Goal: Communication & Community: Answer question/provide support

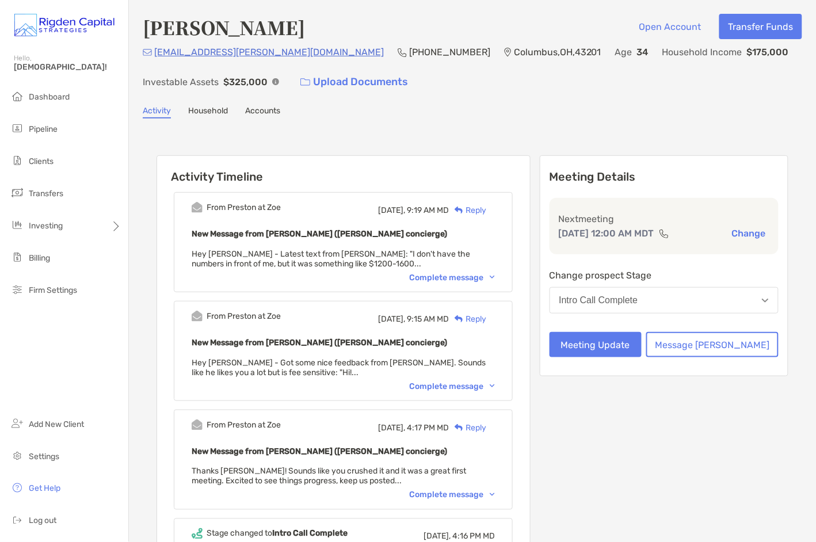
click at [457, 276] on div "Complete message" at bounding box center [452, 278] width 86 height 10
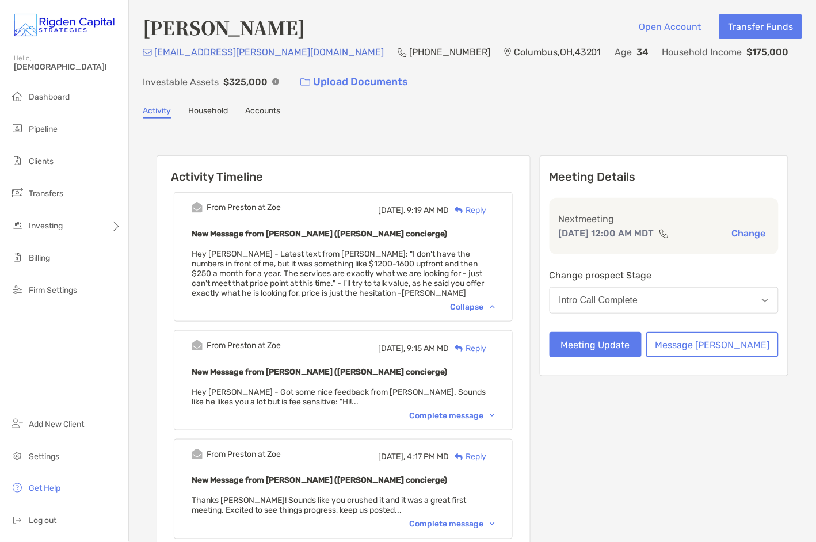
click at [486, 210] on div "Reply" at bounding box center [467, 210] width 37 height 12
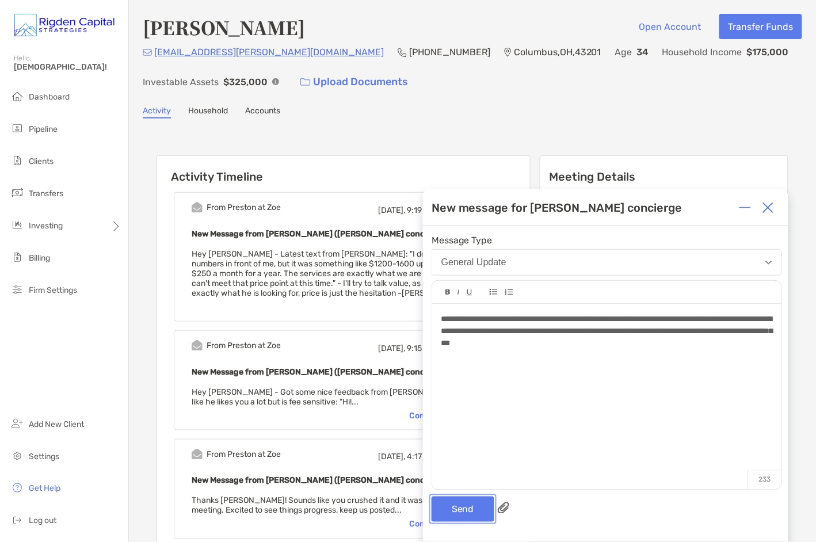
click at [469, 508] on button "Send" at bounding box center [462, 508] width 63 height 25
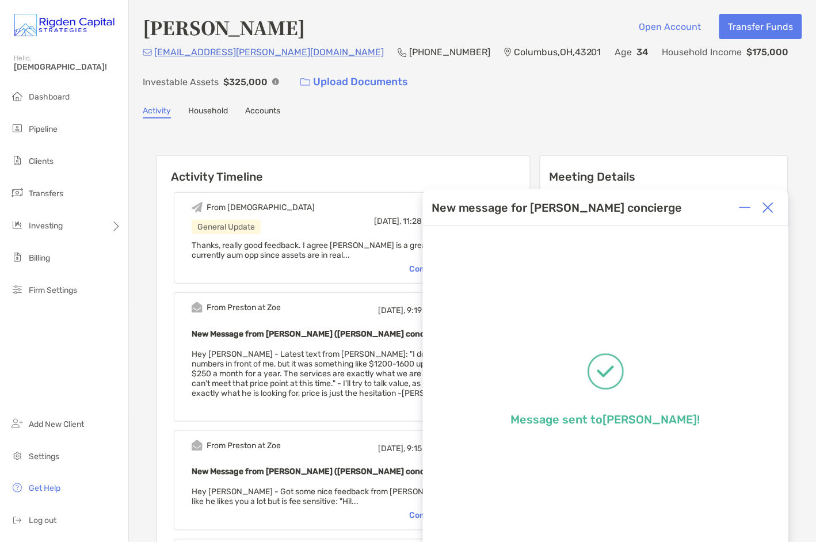
drag, startPoint x: 770, startPoint y: 207, endPoint x: 690, endPoint y: 229, distance: 83.6
click at [770, 207] on img at bounding box center [768, 208] width 12 height 12
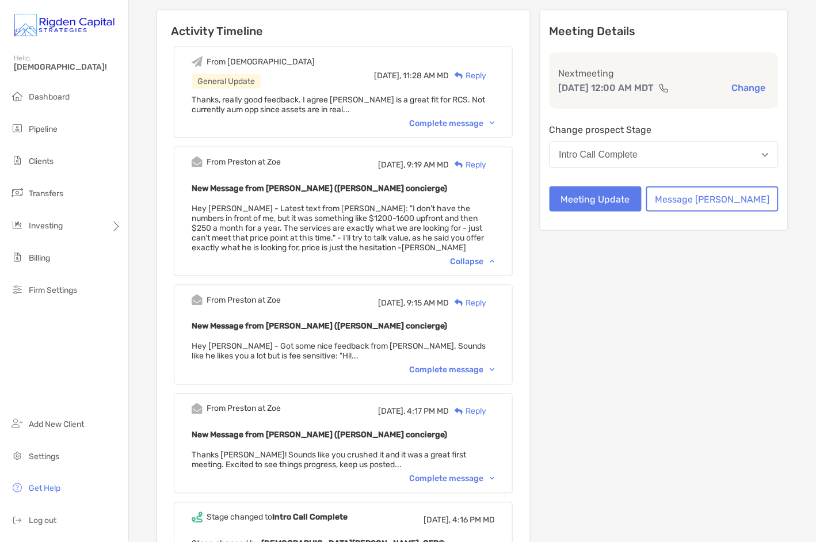
scroll to position [146, 0]
click at [449, 365] on div "Complete message" at bounding box center [452, 370] width 86 height 10
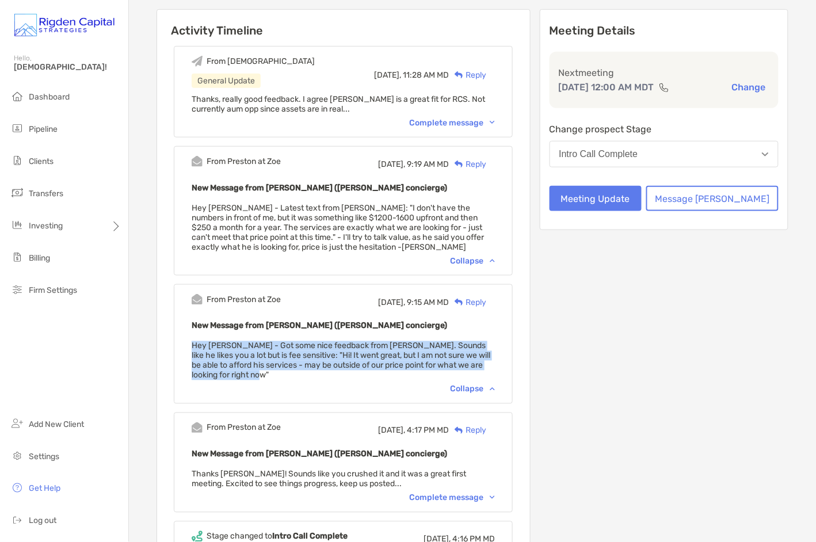
drag, startPoint x: 287, startPoint y: 372, endPoint x: 208, endPoint y: 346, distance: 83.1
click at [208, 346] on div "From Preston at Zoe [DATE], 9:15 AM MD Reply New Message from [PERSON_NAME] ([P…" at bounding box center [343, 344] width 339 height 120
copy span "Hey [PERSON_NAME] - Got some nice feedback from [PERSON_NAME]. Sounds like he l…"
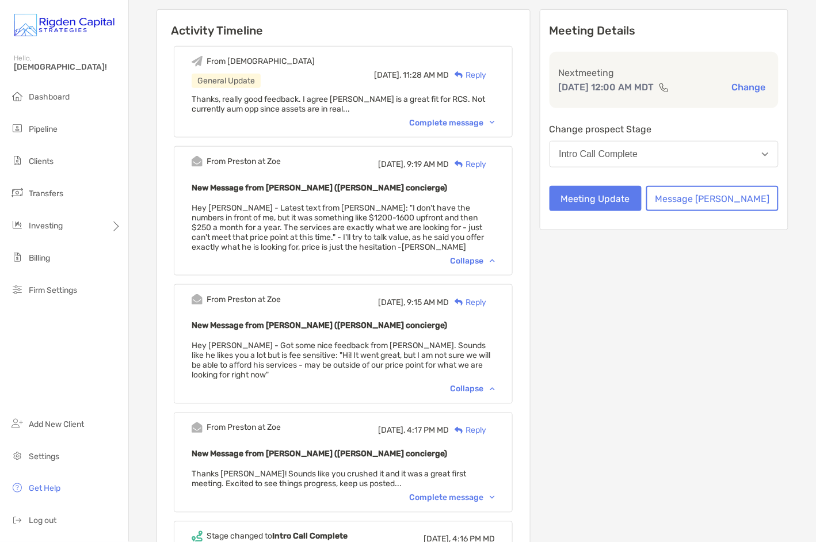
click at [370, 226] on span "Hey Christian - Latest text from Zack: "I don't have the numbers in front of me…" at bounding box center [338, 227] width 292 height 49
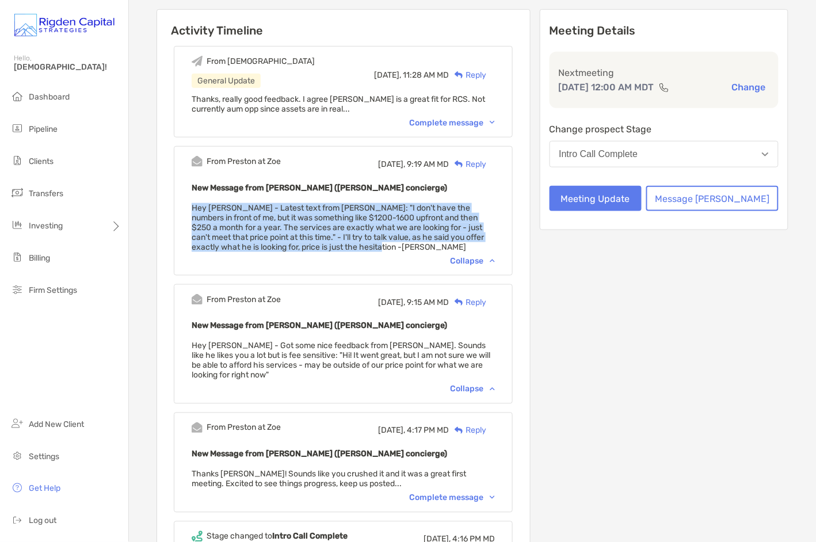
drag, startPoint x: 340, startPoint y: 243, endPoint x: 207, endPoint y: 209, distance: 137.6
click at [207, 209] on div "From Preston at Zoe Today, 9:19 AM MD Reply New Message from Preston Buhrmaster…" at bounding box center [343, 210] width 339 height 129
copy span "Hey Christian - Latest text from Zack: "I don't have the numbers in front of me…"
